Goal: Information Seeking & Learning: Learn about a topic

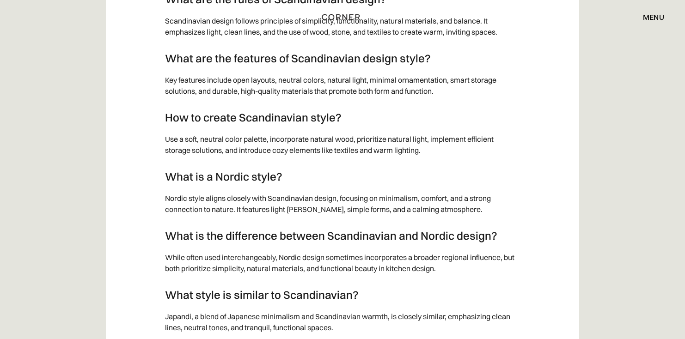
scroll to position [3505, 0]
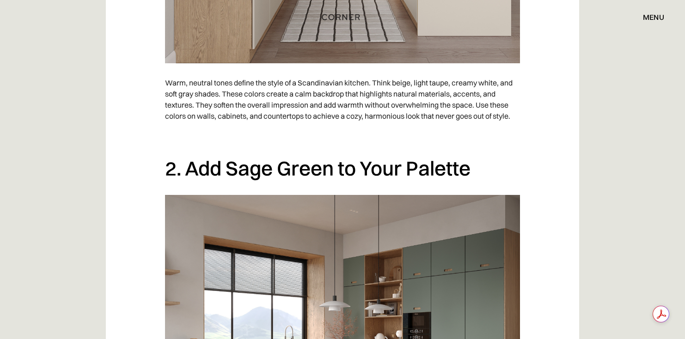
scroll to position [900, 0]
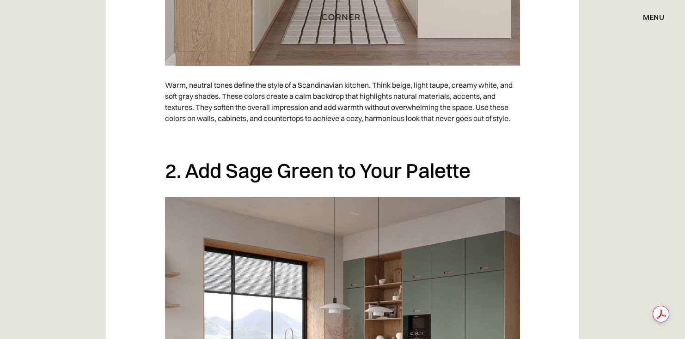
click at [358, 126] on p "Warm, neutral tones define the style of a Scandinavian kitchen. Think beige, li…" at bounding box center [342, 102] width 355 height 54
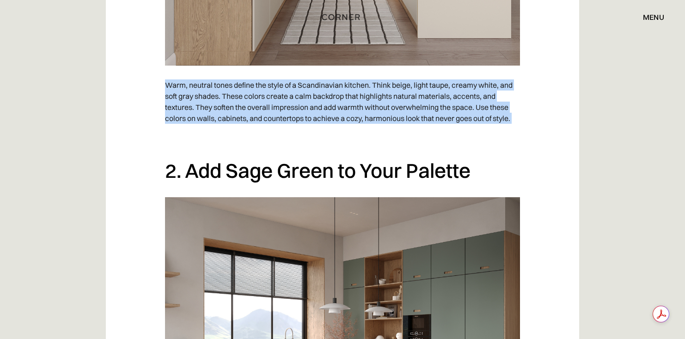
click at [358, 126] on p "Warm, neutral tones define the style of a Scandinavian kitchen. Think beige, li…" at bounding box center [342, 102] width 355 height 54
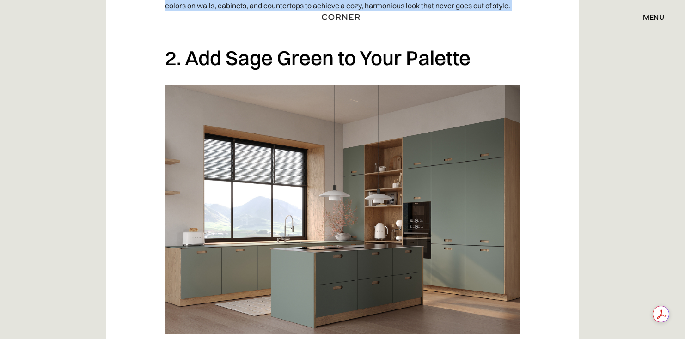
scroll to position [966, 0]
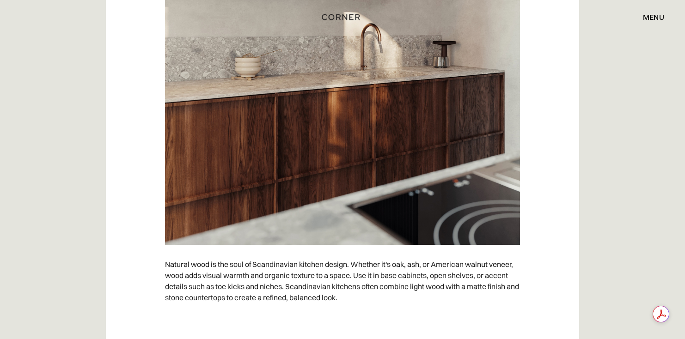
scroll to position [1876, 0]
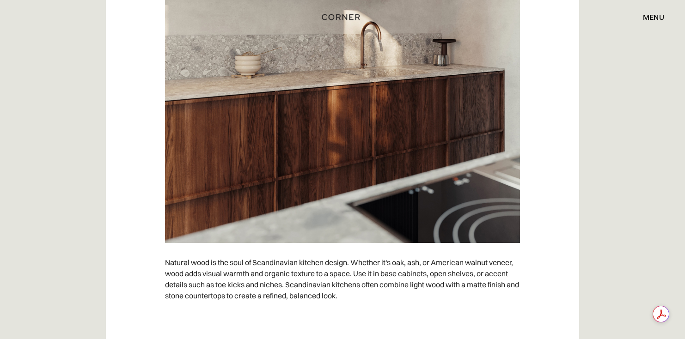
click at [181, 276] on p "Natural wood is the soul of Scandinavian kitchen design. Whether it's oak, ash,…" at bounding box center [342, 279] width 355 height 54
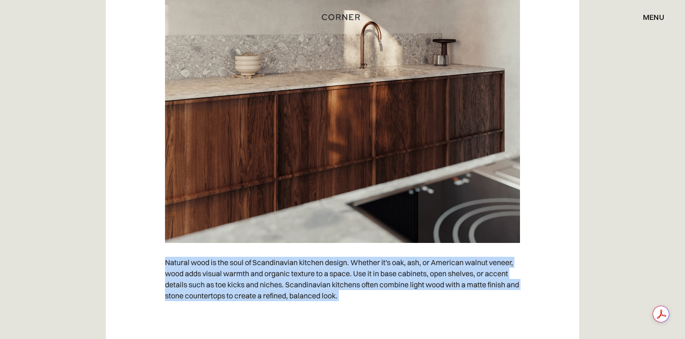
click at [181, 276] on p "Natural wood is the soul of Scandinavian kitchen design. Whether it's oak, ash,…" at bounding box center [342, 279] width 355 height 54
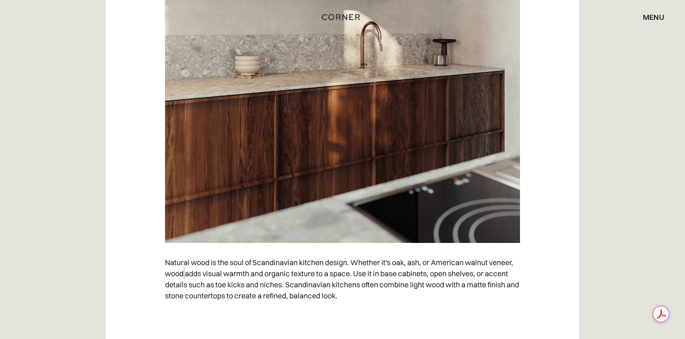
click at [181, 276] on p "Natural wood is the soul of Scandinavian kitchen design. Whether it's oak, ash,…" at bounding box center [342, 279] width 355 height 54
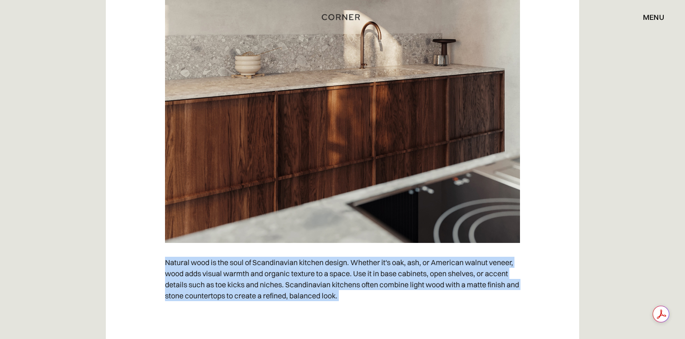
click at [181, 276] on p "Natural wood is the soul of Scandinavian kitchen design. Whether it's oak, ash,…" at bounding box center [342, 279] width 355 height 54
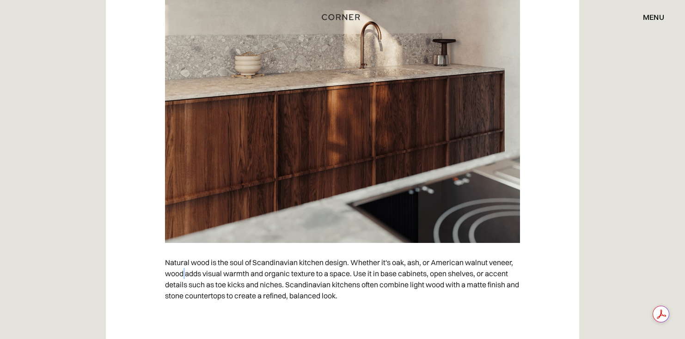
click at [181, 276] on p "Natural wood is the soul of Scandinavian kitchen design. Whether it's oak, ash,…" at bounding box center [342, 279] width 355 height 54
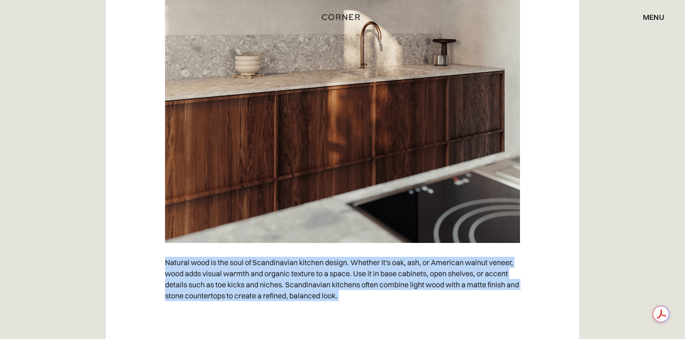
click at [181, 276] on p "Natural wood is the soul of Scandinavian kitchen design. Whether it's oak, ash,…" at bounding box center [342, 279] width 355 height 54
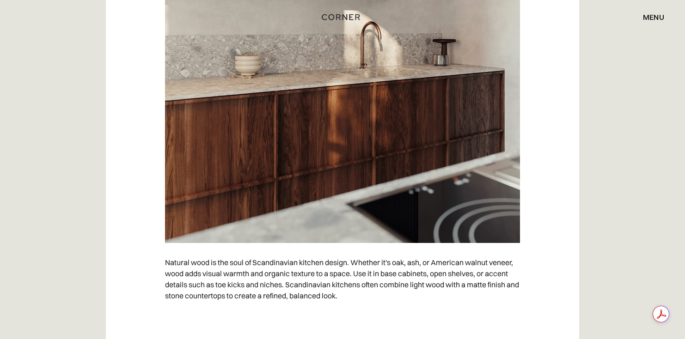
click at [181, 276] on p "Natural wood is the soul of Scandinavian kitchen design. Whether it's oak, ash,…" at bounding box center [342, 279] width 355 height 54
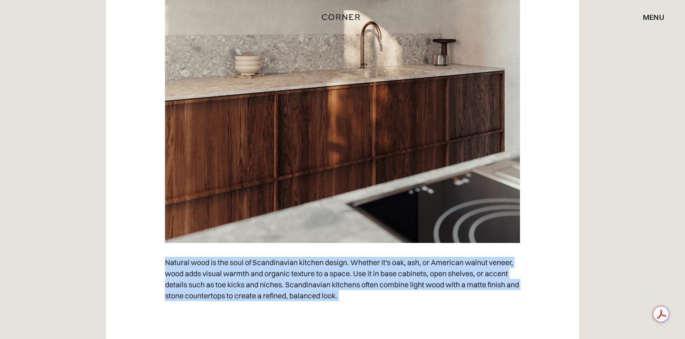
drag, startPoint x: 181, startPoint y: 276, endPoint x: 175, endPoint y: 259, distance: 18.1
click at [175, 259] on p "Natural wood is the soul of Scandinavian kitchen design. Whether it's oak, ash,…" at bounding box center [342, 279] width 355 height 54
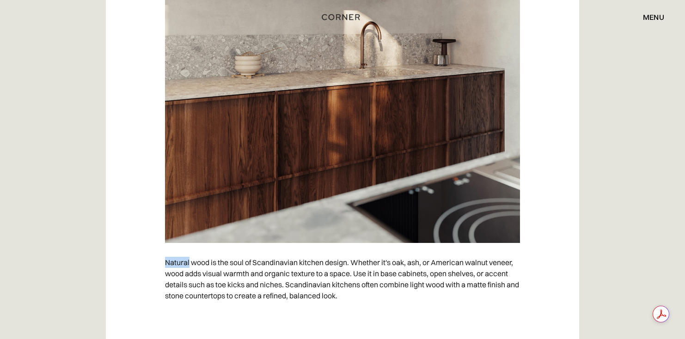
click at [175, 259] on p "Natural wood is the soul of Scandinavian kitchen design. Whether it's oak, ash,…" at bounding box center [342, 279] width 355 height 54
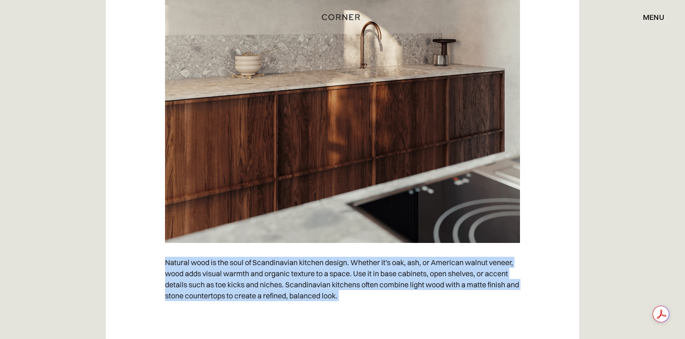
drag, startPoint x: 175, startPoint y: 259, endPoint x: 183, endPoint y: 275, distance: 18.2
click at [183, 275] on p "Natural wood is the soul of Scandinavian kitchen design. Whether it's oak, ash,…" at bounding box center [342, 279] width 355 height 54
click at [183, 272] on p "Natural wood is the soul of Scandinavian kitchen design. Whether it's oak, ash,…" at bounding box center [342, 279] width 355 height 54
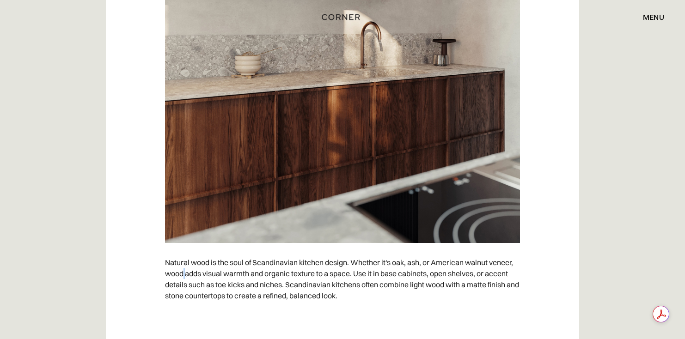
click at [183, 272] on p "Natural wood is the soul of Scandinavian kitchen design. Whether it's oak, ash,…" at bounding box center [342, 279] width 355 height 54
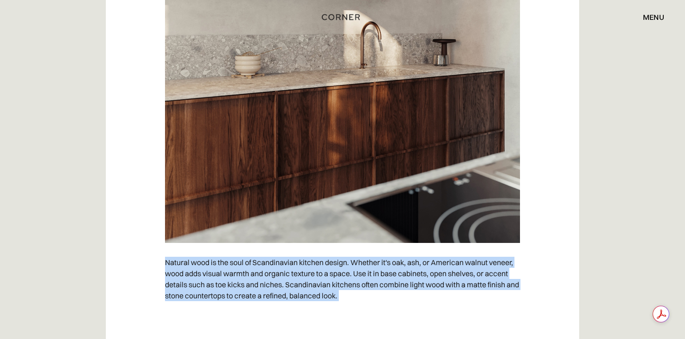
click at [183, 272] on p "Natural wood is the soul of Scandinavian kitchen design. Whether it's oak, ash,…" at bounding box center [342, 279] width 355 height 54
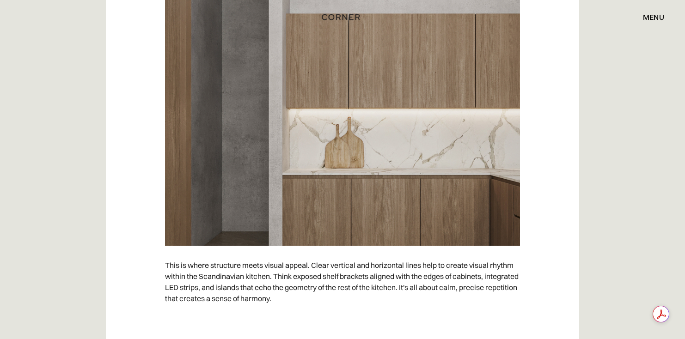
scroll to position [2636, 0]
click at [183, 264] on p "This is where structure meets visual appeal. Clear vertical and horizontal line…" at bounding box center [342, 282] width 355 height 54
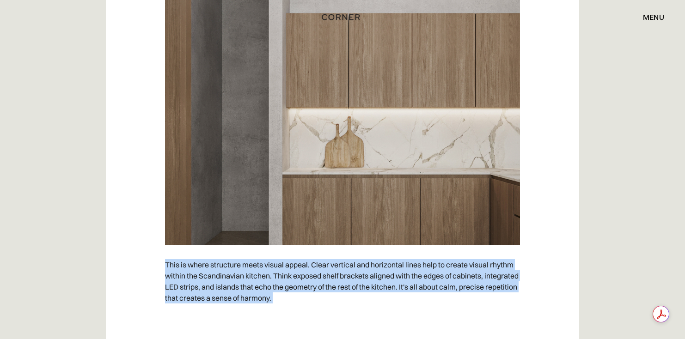
click at [183, 264] on p "This is where structure meets visual appeal. Clear vertical and horizontal line…" at bounding box center [342, 282] width 355 height 54
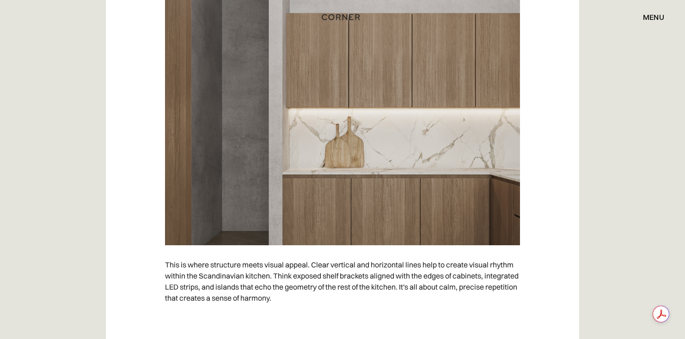
click at [183, 263] on p "This is where structure meets visual appeal. Clear vertical and horizontal line…" at bounding box center [342, 282] width 355 height 54
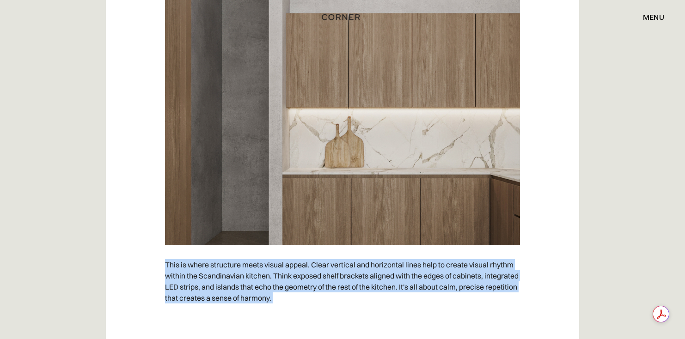
click at [183, 263] on p "This is where structure meets visual appeal. Clear vertical and horizontal line…" at bounding box center [342, 282] width 355 height 54
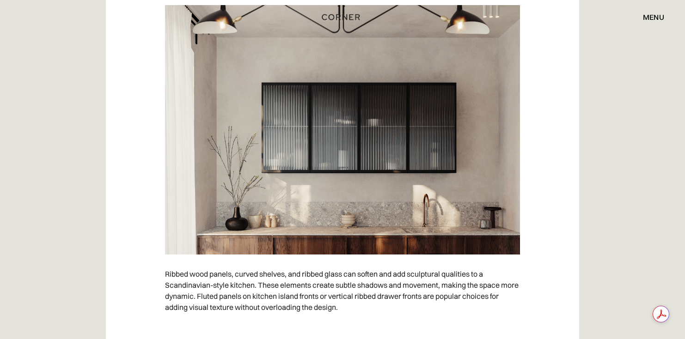
scroll to position [3394, 0]
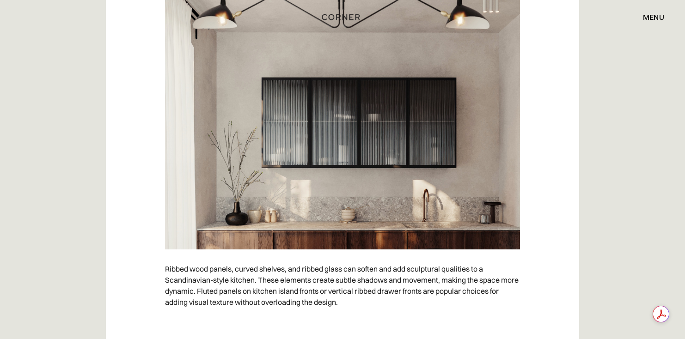
click at [188, 276] on p "Ribbed wood panels, curved shelves, and ribbed glass can soften and add sculptu…" at bounding box center [342, 286] width 355 height 54
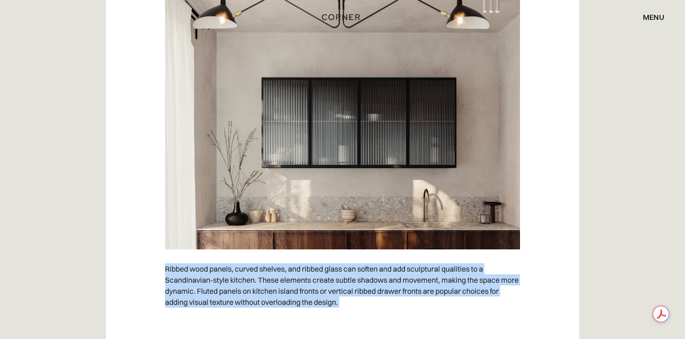
click at [188, 276] on p "Ribbed wood panels, curved shelves, and ribbed glass can soften and add sculptu…" at bounding box center [342, 286] width 355 height 54
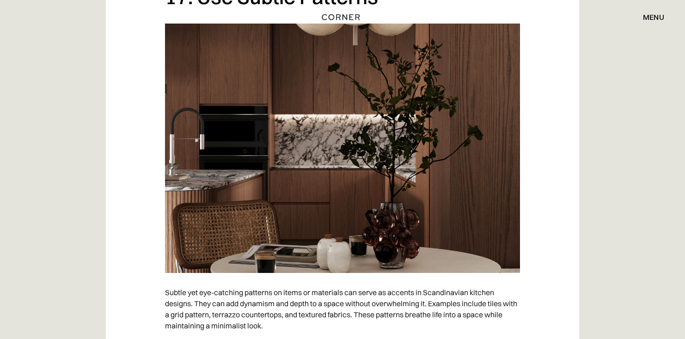
scroll to position [6815, 0]
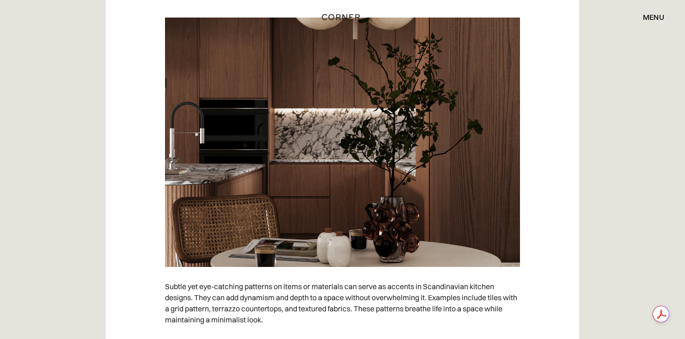
click at [351, 276] on p "Subtle yet eye-catching patterns on items or materials can serve as accents in …" at bounding box center [342, 303] width 355 height 54
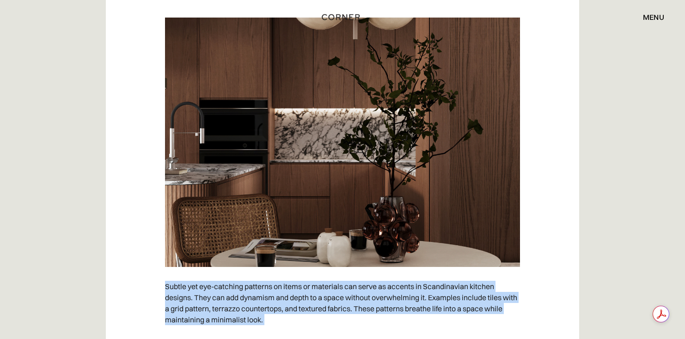
click at [351, 276] on p "Subtle yet eye-catching patterns on items or materials can serve as accents in …" at bounding box center [342, 303] width 355 height 54
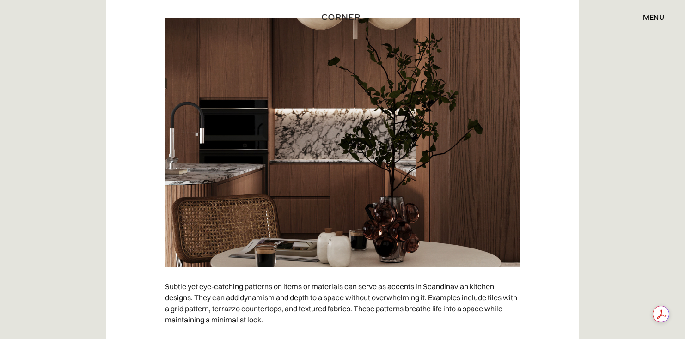
click at [343, 291] on p "Subtle yet eye-catching patterns on items or materials can serve as accents in …" at bounding box center [342, 303] width 355 height 54
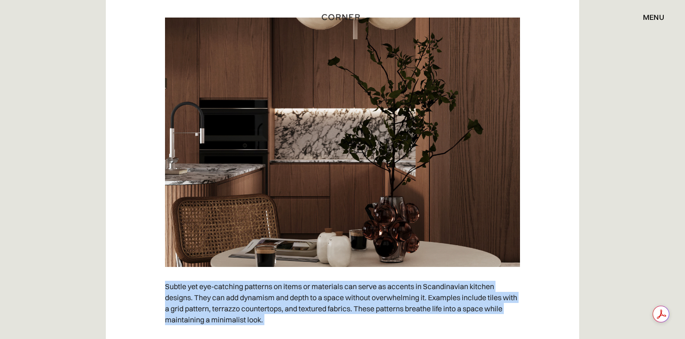
click at [343, 291] on p "Subtle yet eye-catching patterns on items or materials can serve as accents in …" at bounding box center [342, 303] width 355 height 54
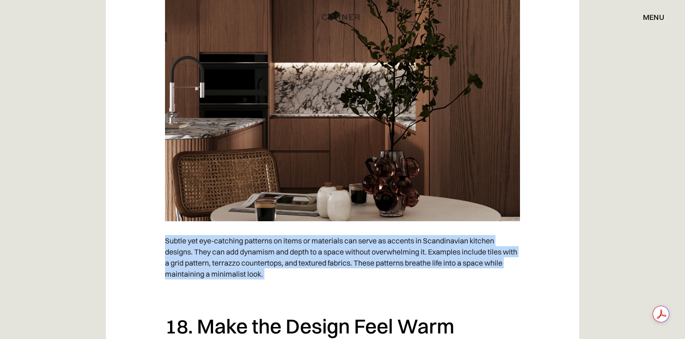
scroll to position [6862, 0]
click at [505, 266] on p "Subtle yet eye-catching patterns on items or materials can serve as accents in …" at bounding box center [342, 257] width 355 height 54
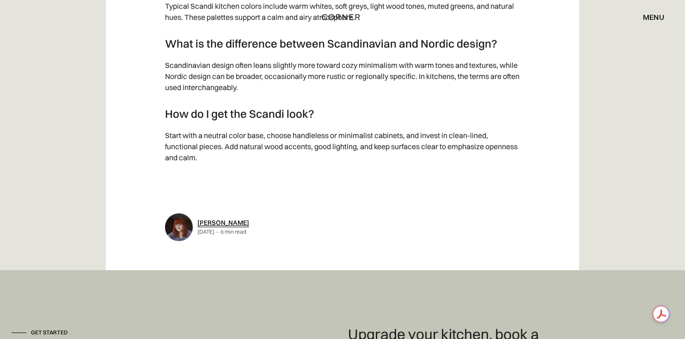
scroll to position [8551, 0]
